Goal: Transaction & Acquisition: Purchase product/service

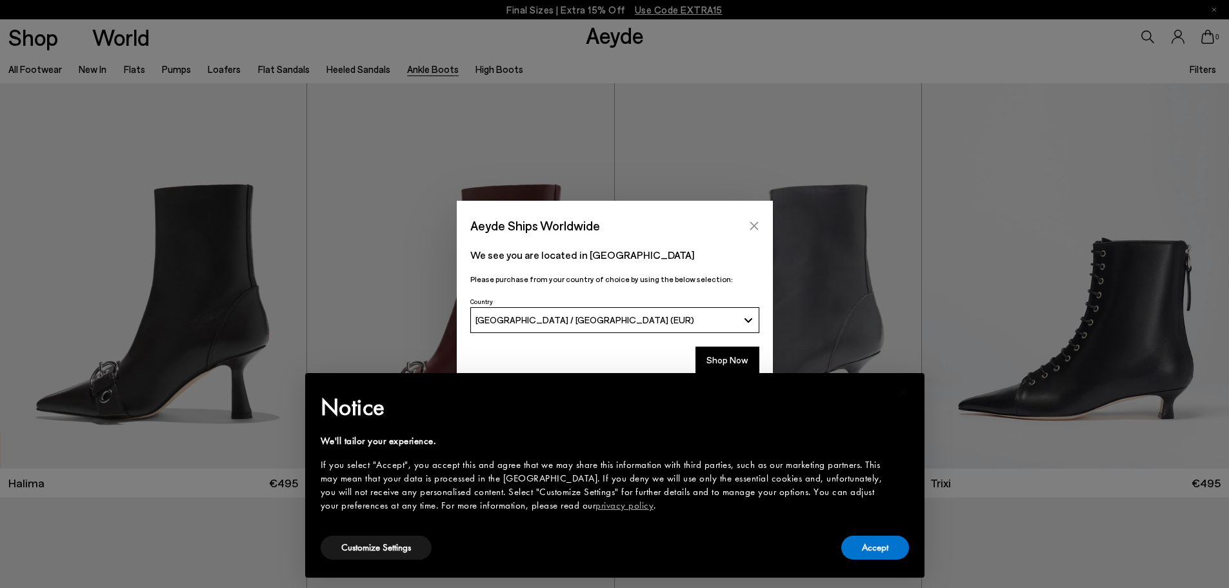
click at [753, 223] on icon "Close" at bounding box center [754, 226] width 10 height 10
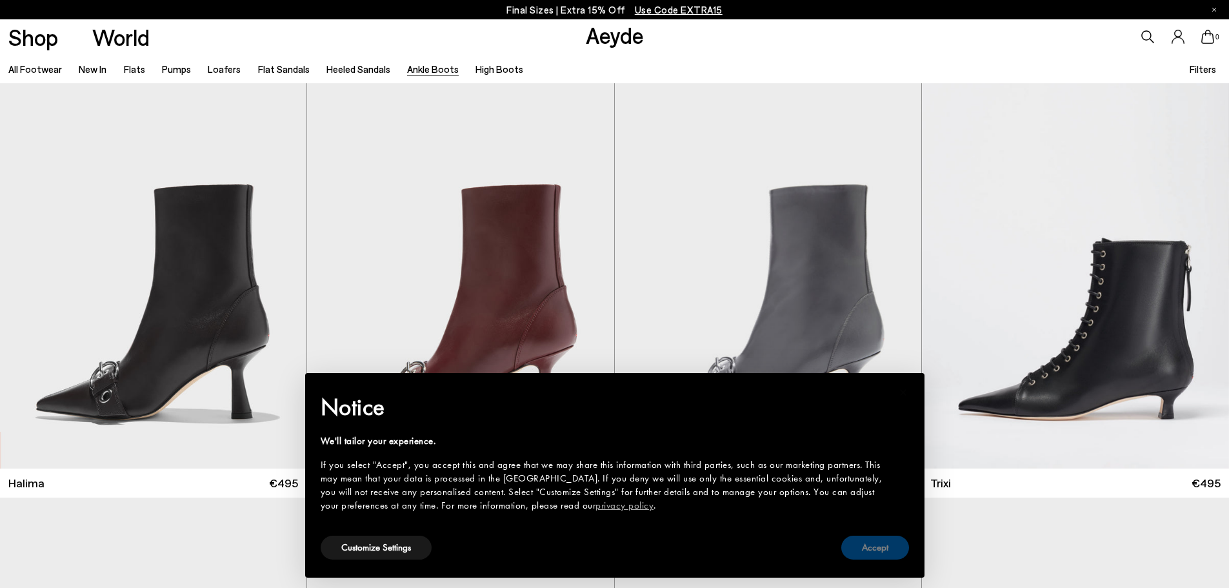
click at [873, 540] on button "Accept" at bounding box center [876, 548] width 68 height 24
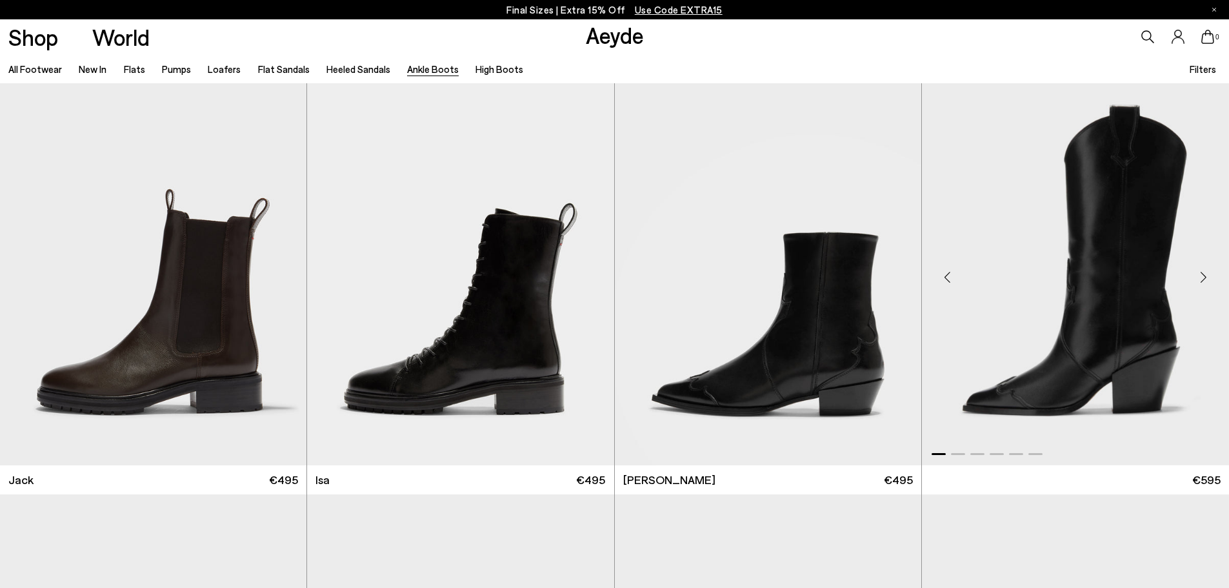
scroll to position [2904, 0]
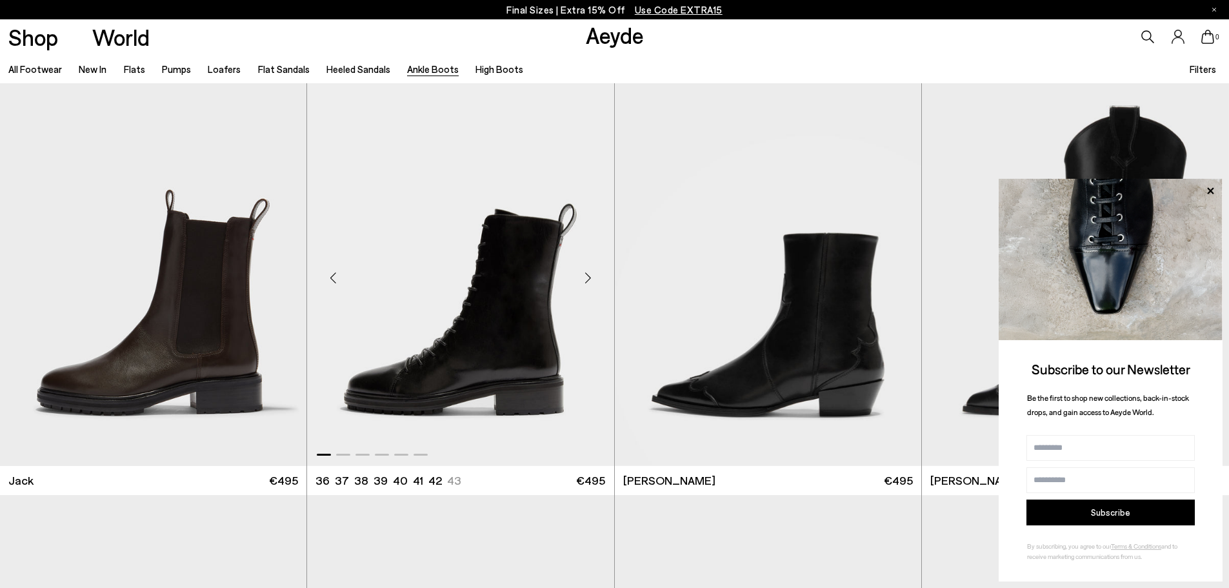
click at [547, 330] on img "1 / 6" at bounding box center [460, 272] width 307 height 385
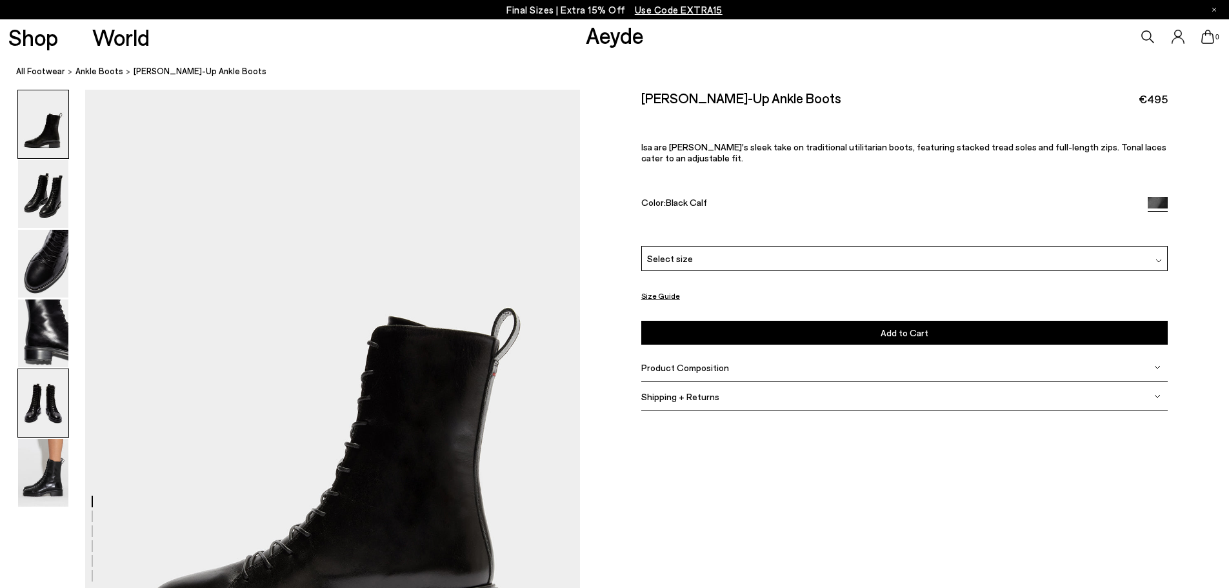
click at [46, 393] on img at bounding box center [43, 403] width 50 height 68
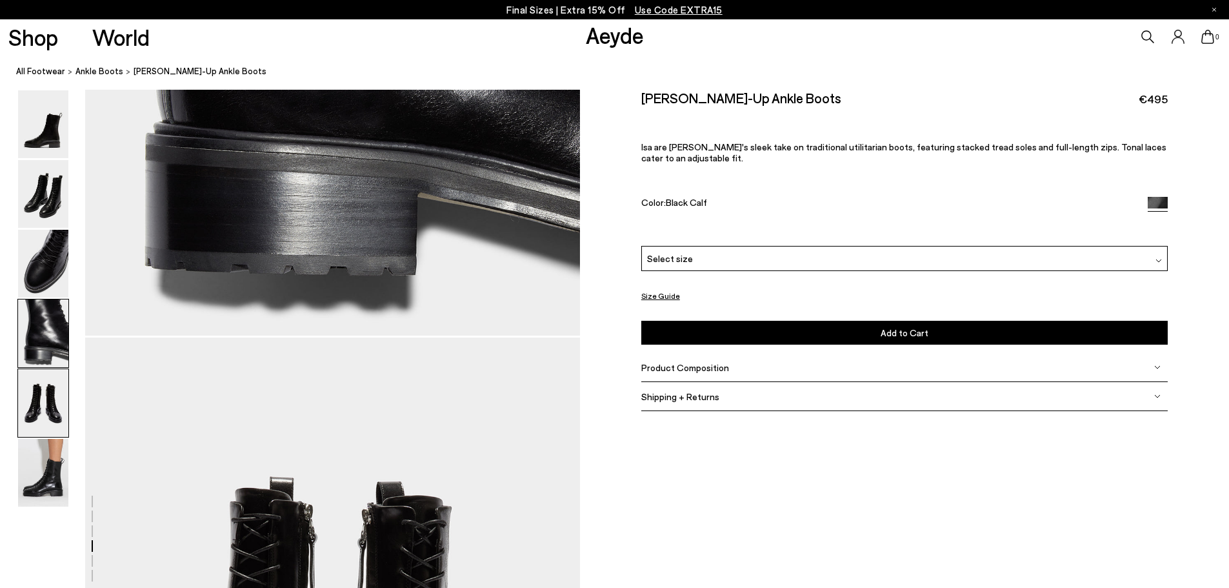
scroll to position [2648, 0]
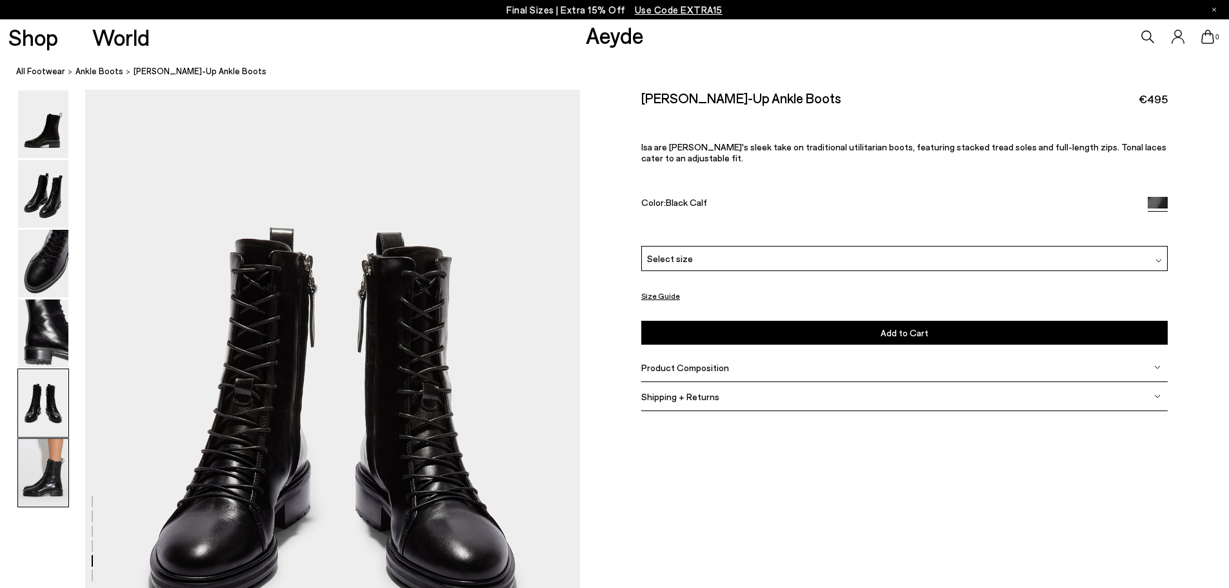
click at [57, 471] on img at bounding box center [43, 473] width 50 height 68
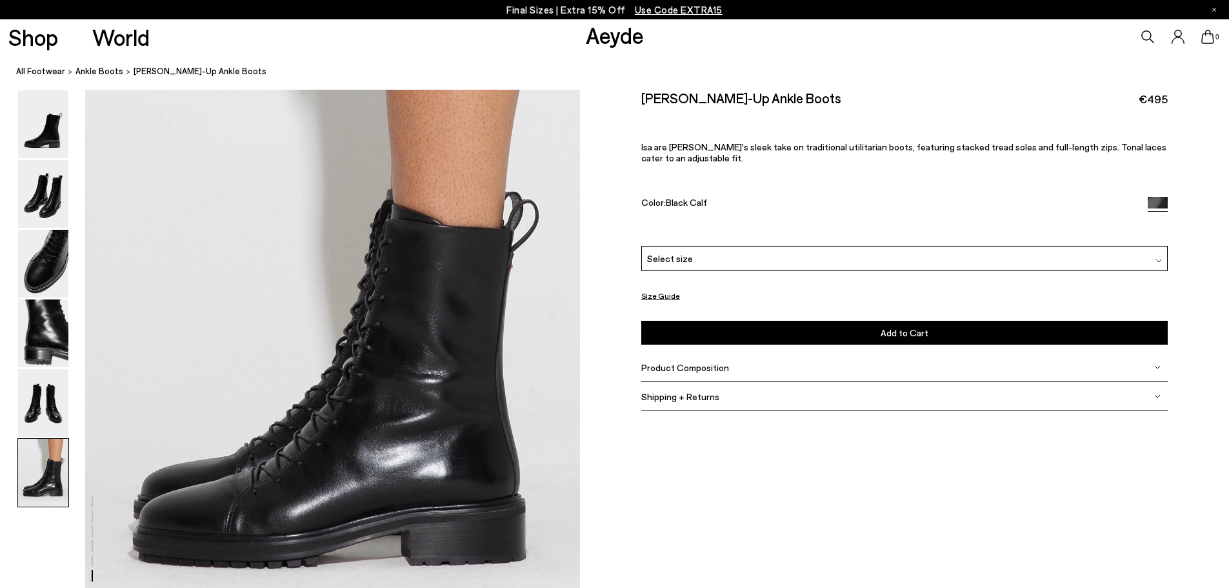
scroll to position [3398, 0]
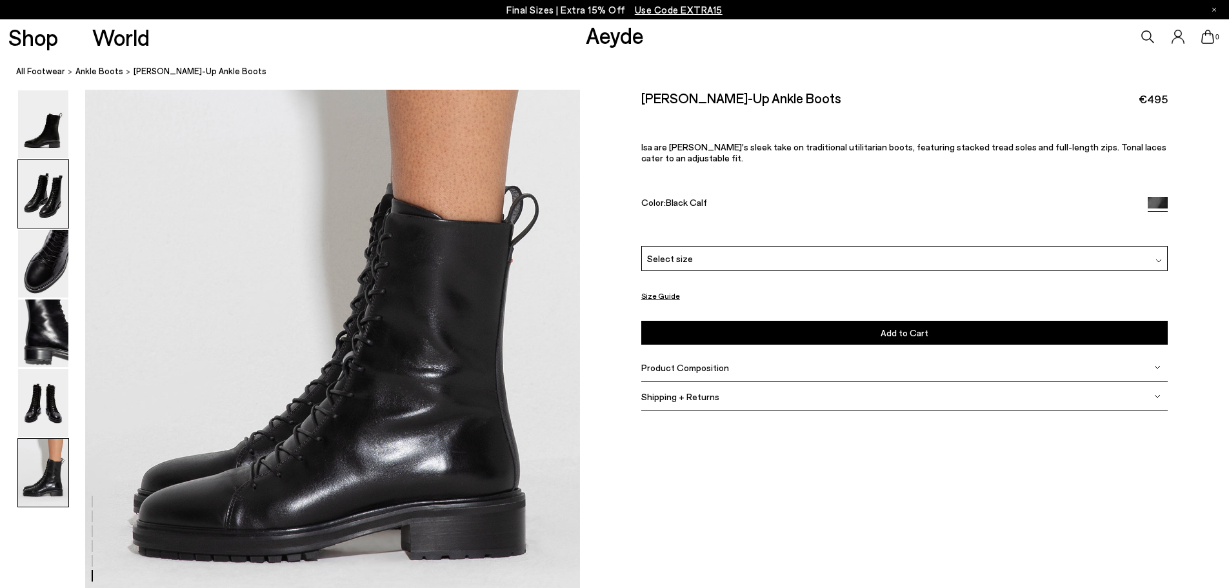
click at [63, 208] on img at bounding box center [43, 194] width 50 height 68
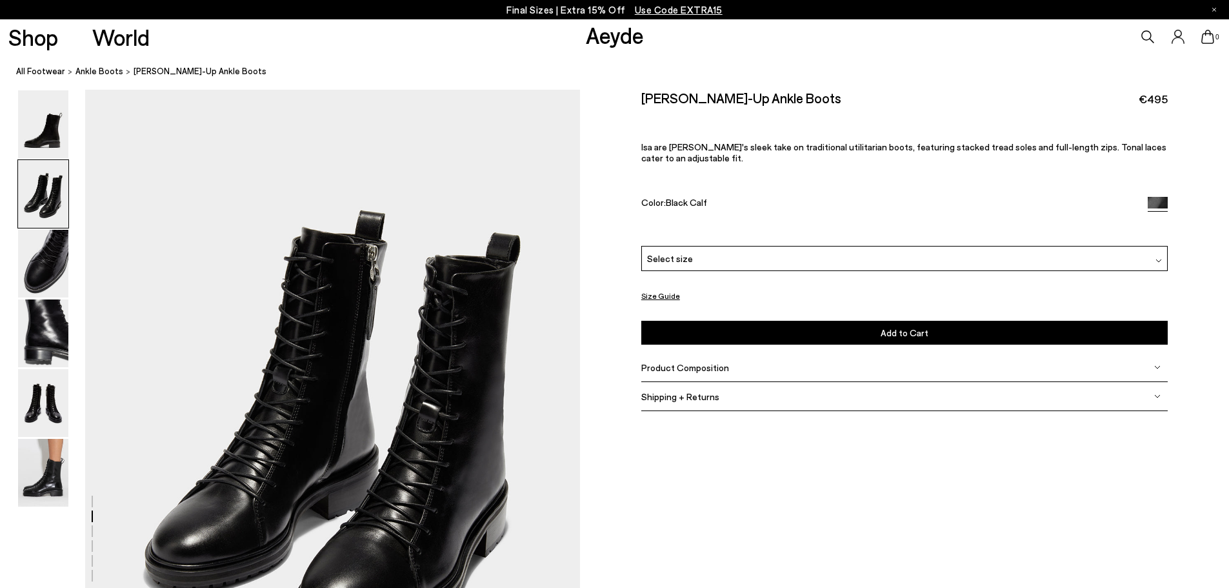
scroll to position [663, 0]
